Goal: Task Accomplishment & Management: Use online tool/utility

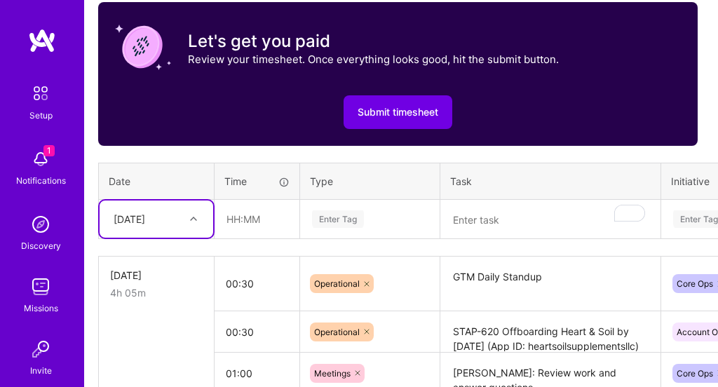
scroll to position [607, 4]
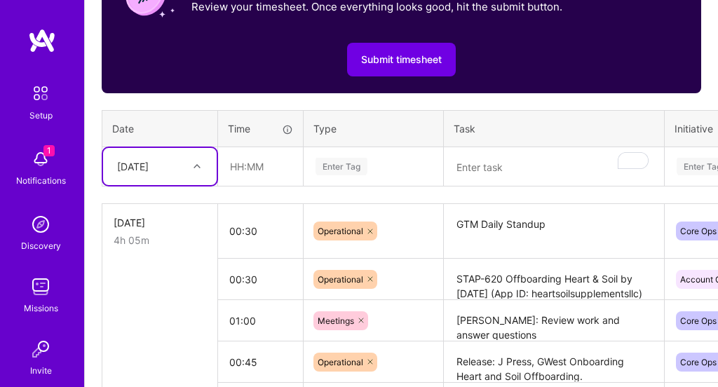
click at [189, 184] on div "Select is focused ,type to refine list, press Down to open the menu, Tue, Sep 30" at bounding box center [160, 166] width 114 height 37
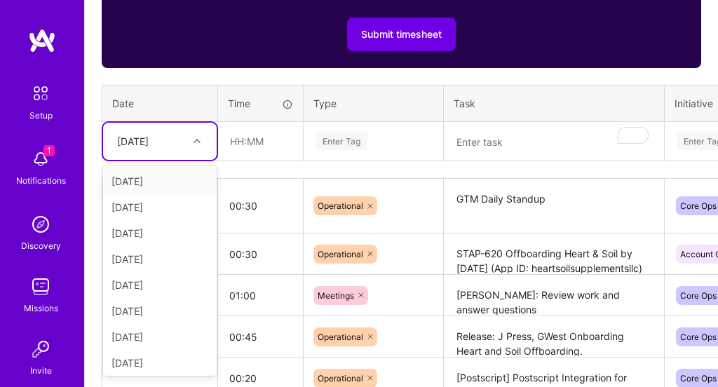
scroll to position [651, 0]
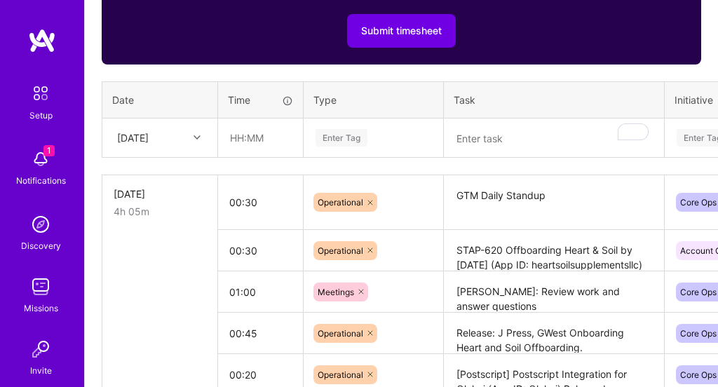
click at [226, 101] on th "Time" at bounding box center [261, 100] width 86 height 36
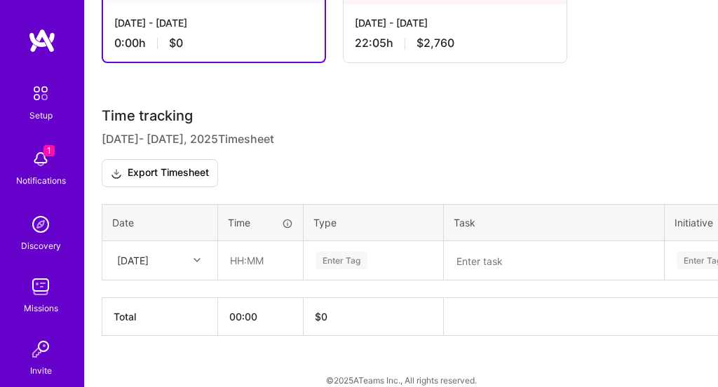
scroll to position [386, 0]
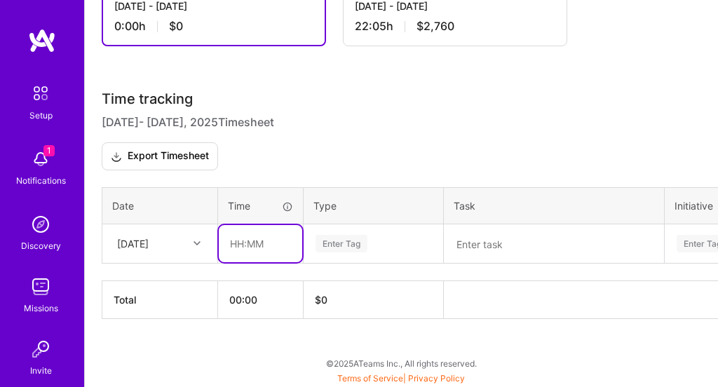
click at [252, 243] on input "text" at bounding box center [260, 243] width 83 height 37
type input "01:00"
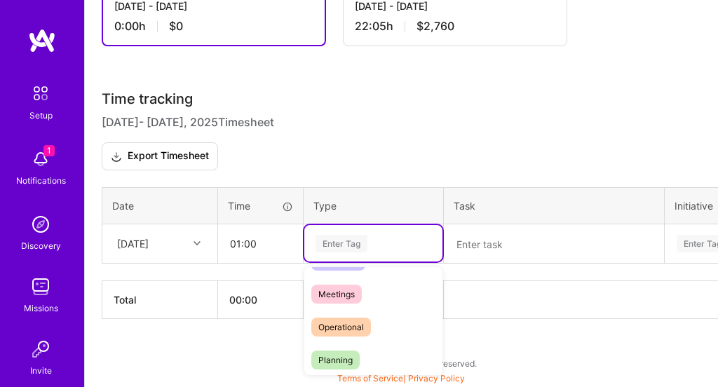
scroll to position [252, 0]
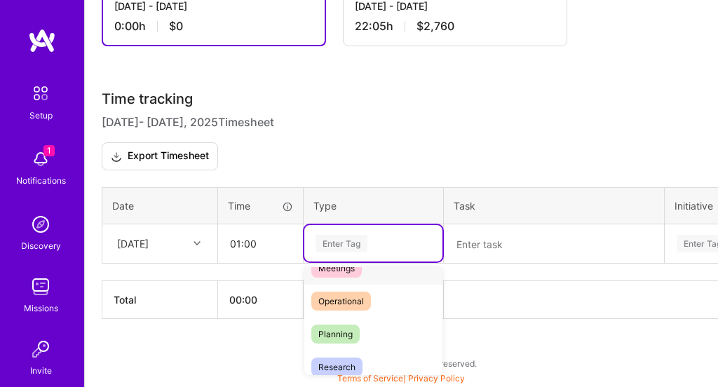
click at [395, 272] on div "Meetings" at bounding box center [373, 268] width 138 height 33
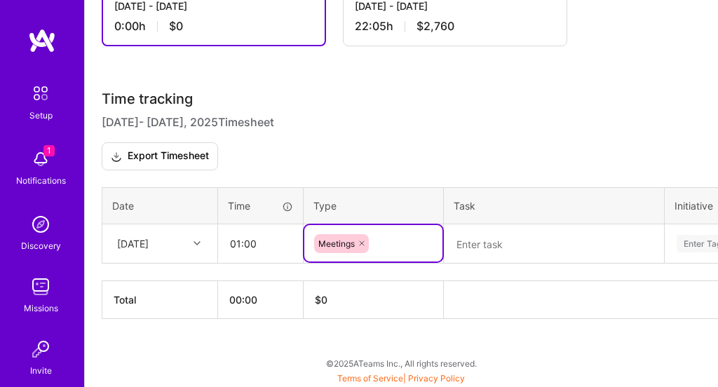
click at [491, 244] on textarea at bounding box center [553, 244] width 217 height 36
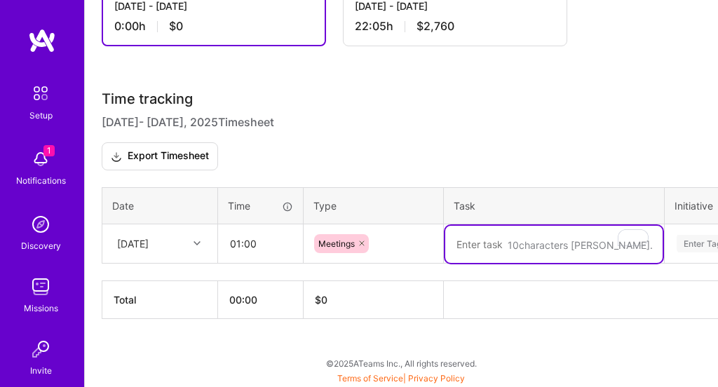
type textarea "O"
click at [501, 242] on textarea "Stape" at bounding box center [553, 244] width 217 height 37
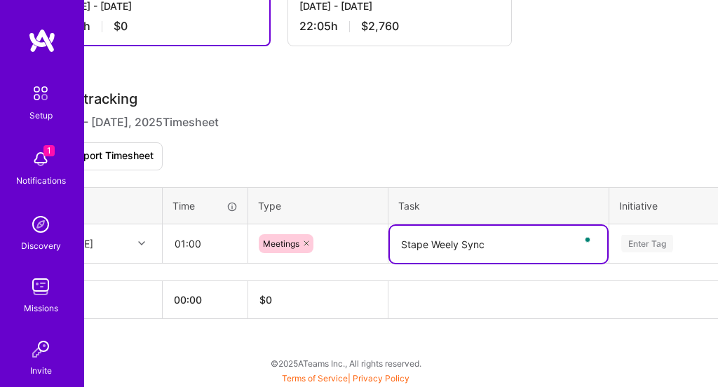
scroll to position [386, 58]
type textarea "Stape Weely Sync"
click at [644, 252] on div "Time tracking [DATE] - [DATE] Timesheet Export Timesheet Date Time Type Task In…" at bounding box center [344, 204] width 600 height 229
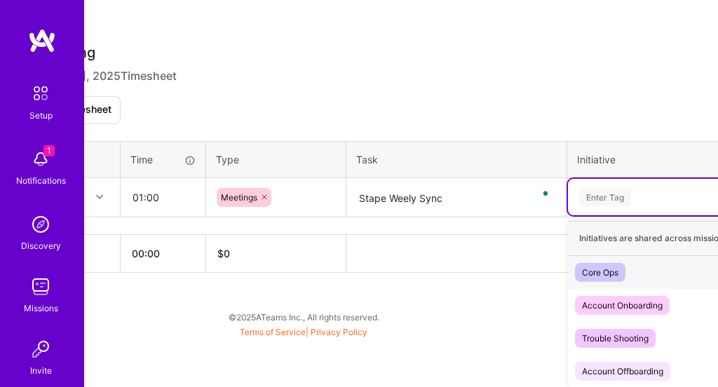
scroll to position [432, 147]
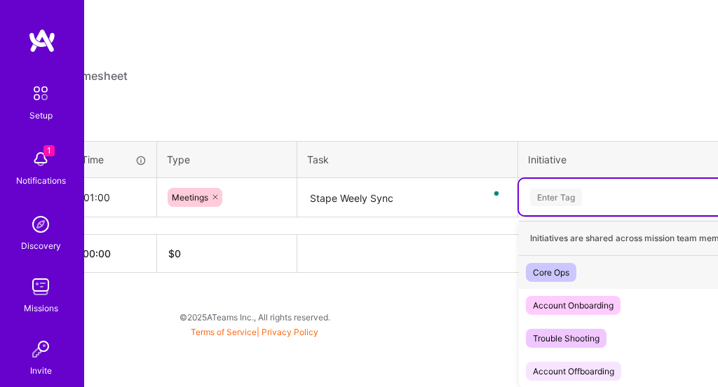
click at [595, 271] on div "Core Ops Hide" at bounding box center [647, 272] width 257 height 33
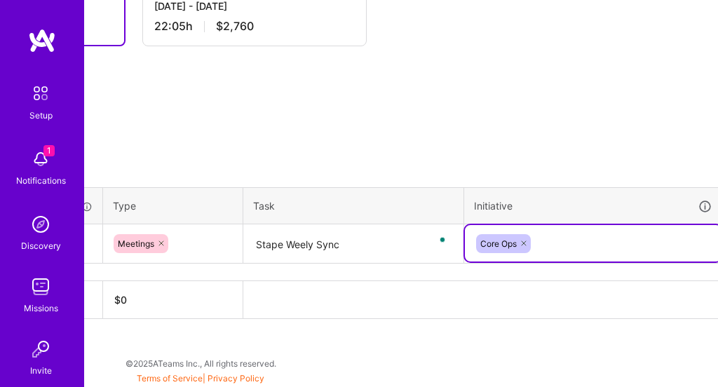
scroll to position [386, 252]
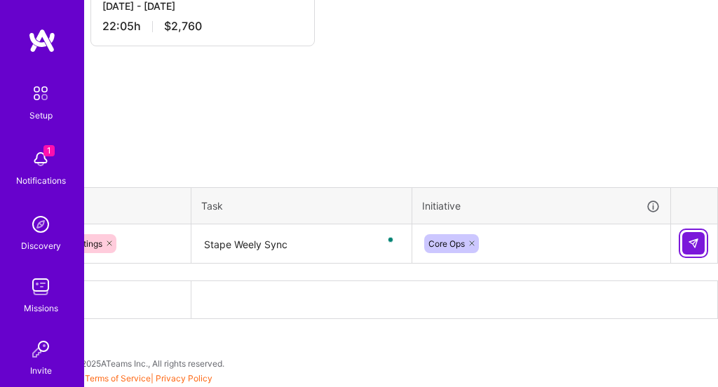
click at [695, 241] on img at bounding box center [693, 243] width 11 height 11
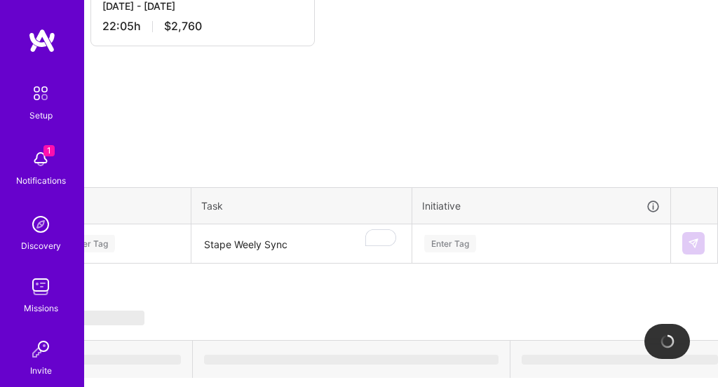
scroll to position [386, 0]
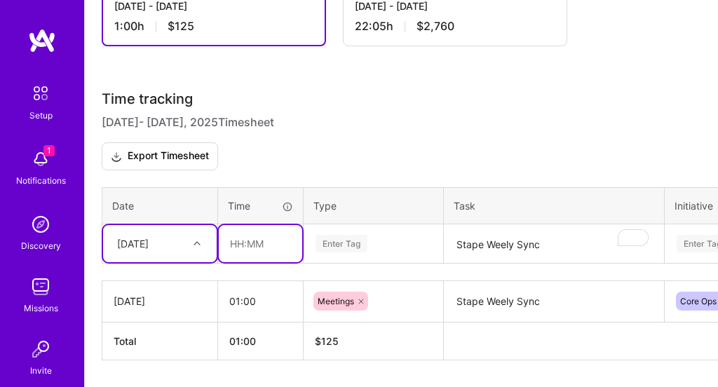
click at [251, 240] on input "text" at bounding box center [260, 243] width 83 height 37
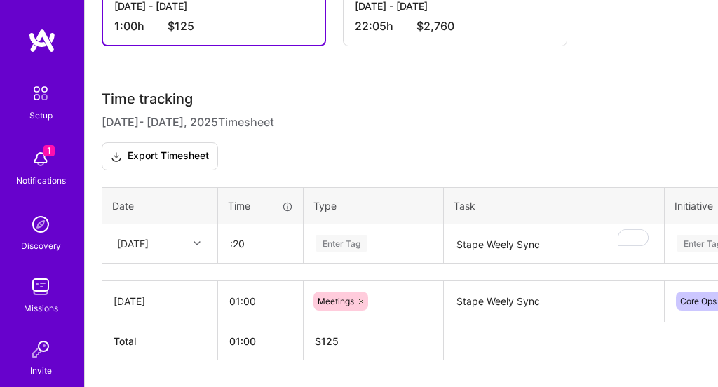
type input "00:20"
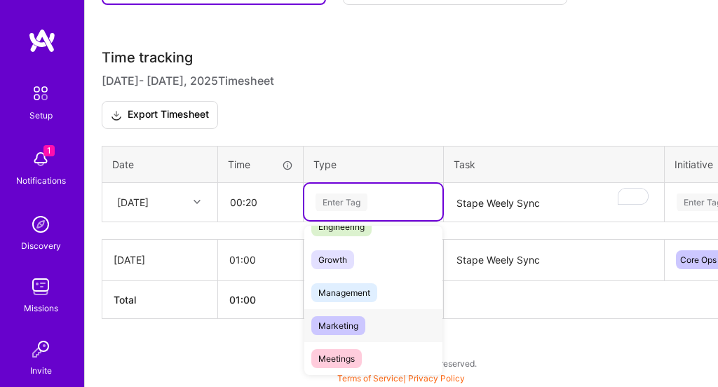
scroll to position [131, 0]
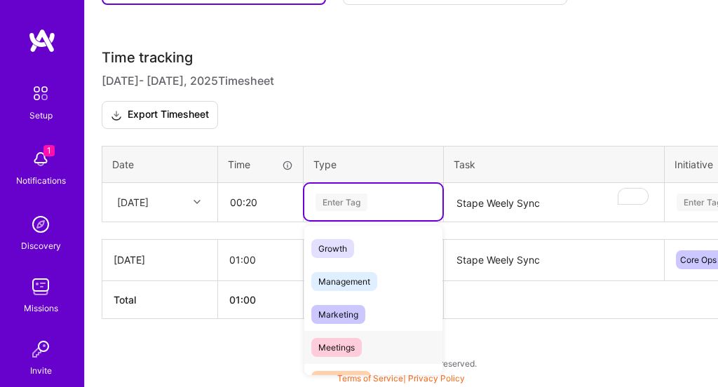
click at [360, 339] on span "Meetings" at bounding box center [336, 347] width 50 height 19
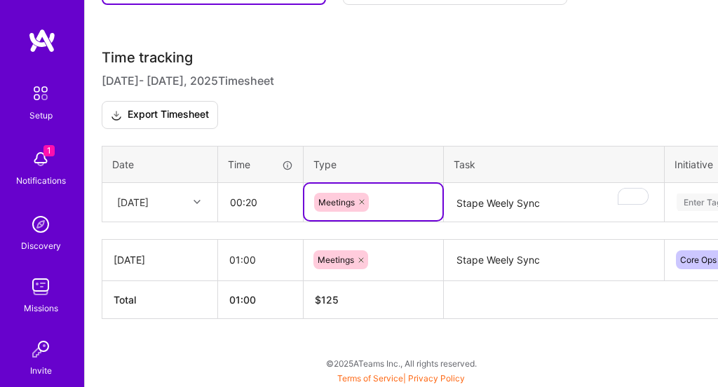
click at [497, 197] on textarea "Stape Weely Sync" at bounding box center [553, 202] width 217 height 37
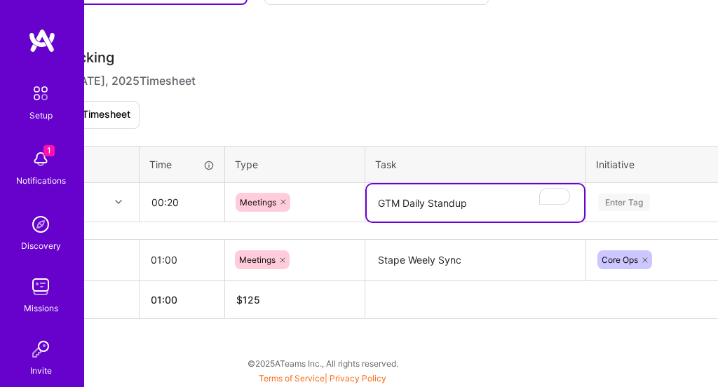
scroll to position [427, 83]
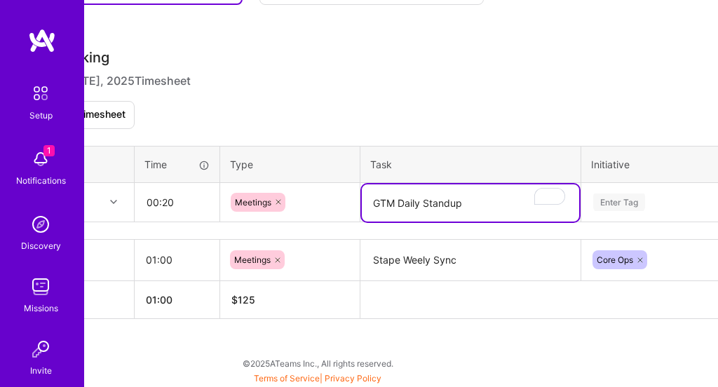
type textarea "GTM Daily Standup"
click at [619, 193] on tr "[DATE] 00:20 Meetings GTM Daily Standup Enter Tag" at bounding box center [453, 201] width 868 height 39
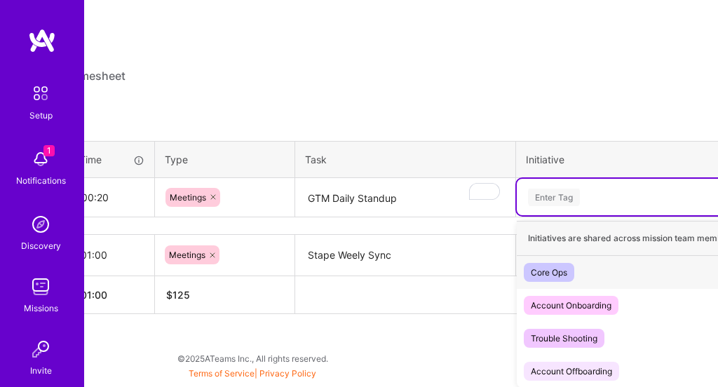
scroll to position [432, 150]
click at [555, 271] on div "Core Ops" at bounding box center [547, 272] width 36 height 15
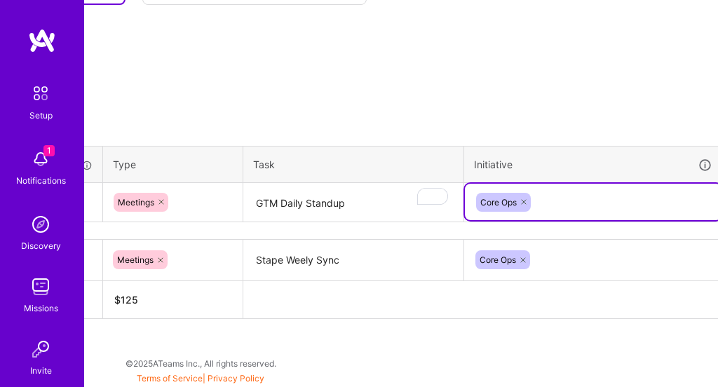
scroll to position [427, 251]
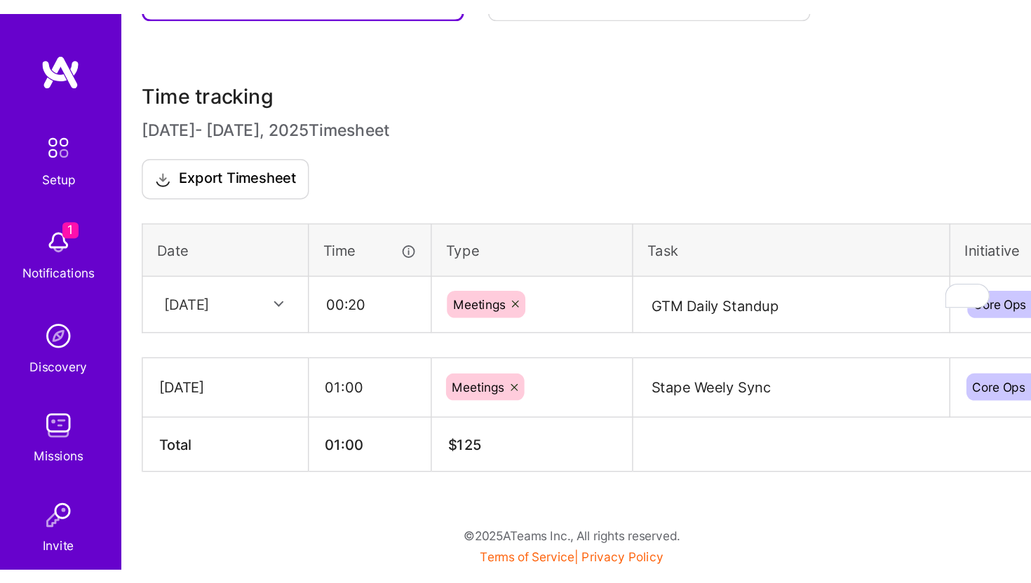
scroll to position [100, 0]
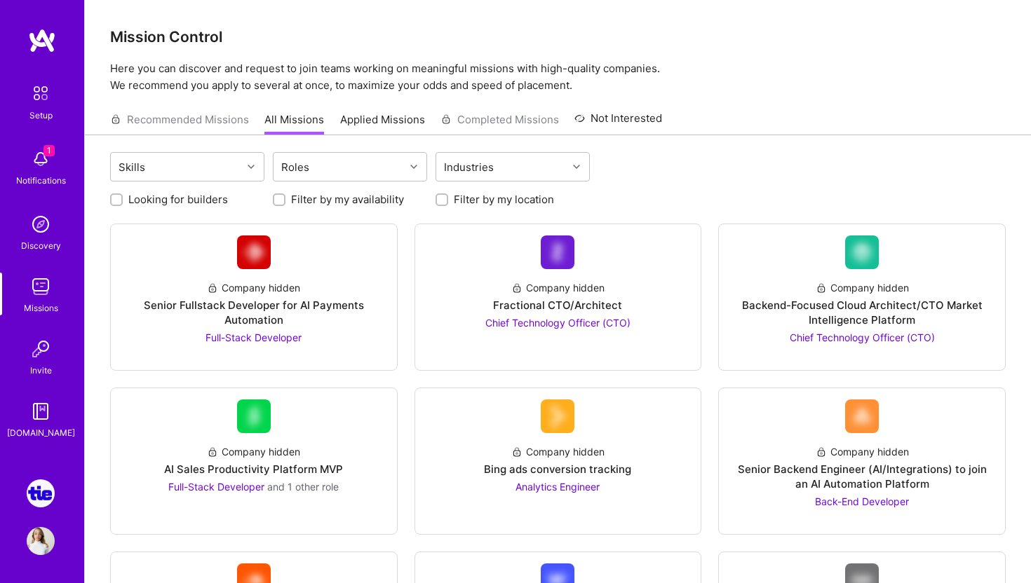
click at [53, 494] on img at bounding box center [41, 494] width 28 height 28
